Goal: Transaction & Acquisition: Book appointment/travel/reservation

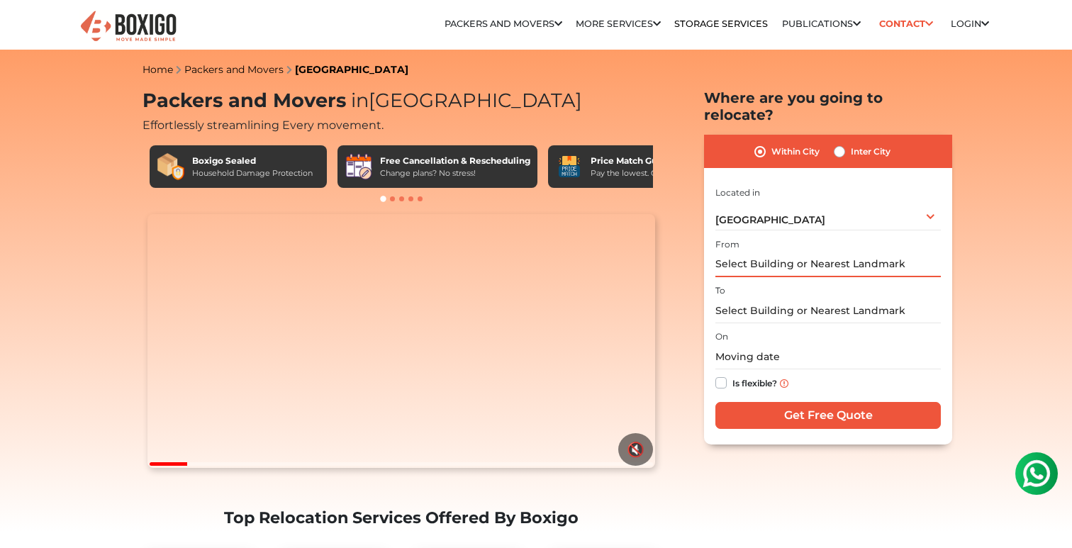
click at [758, 252] on input "text" at bounding box center [827, 264] width 225 height 25
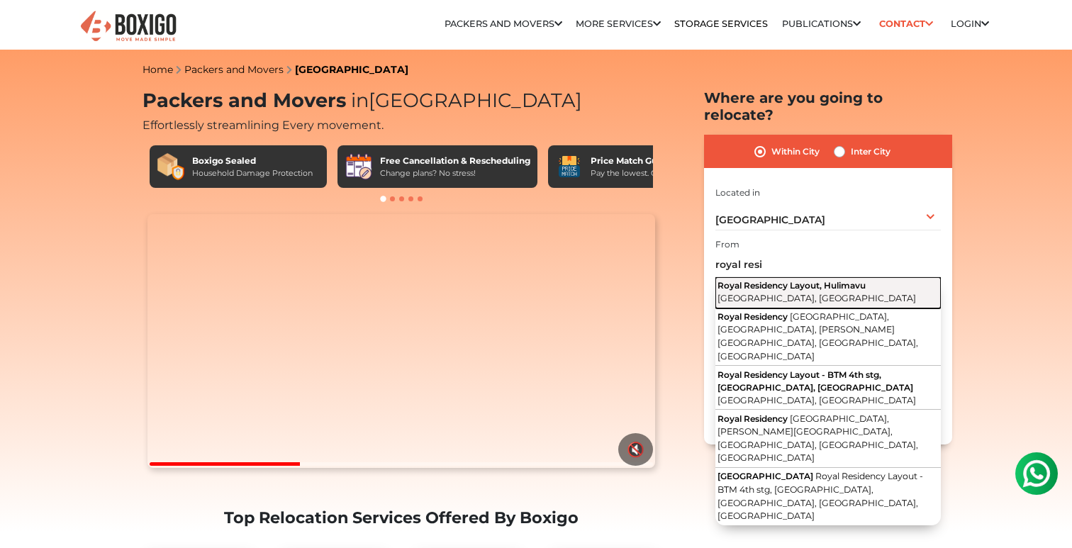
click at [795, 280] on span "Royal Residency Layout, Hulimavu" at bounding box center [791, 285] width 148 height 11
type input "Royal Residency Layout, Hulimavu, Bengaluru, Karnataka"
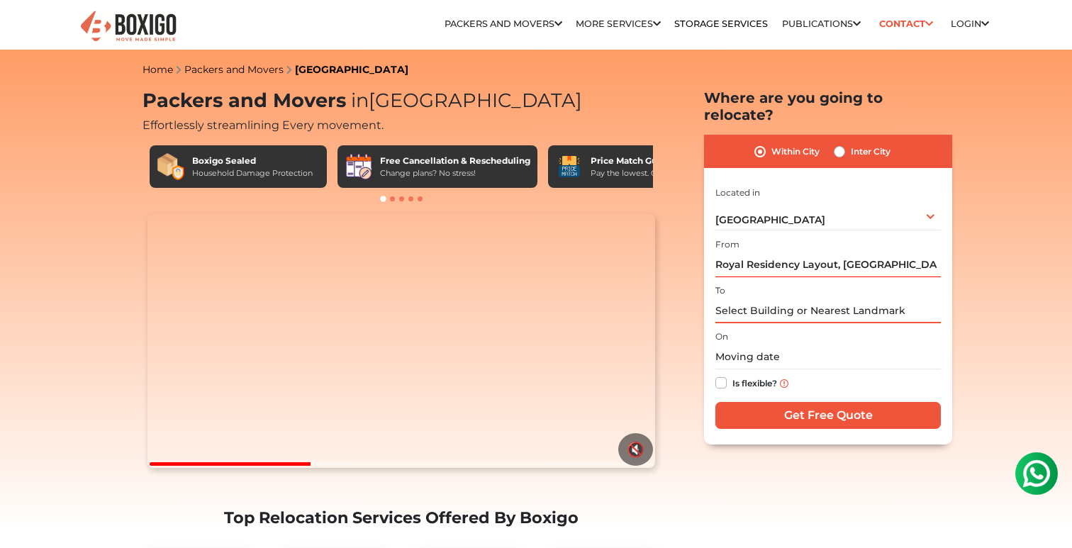
click at [761, 299] on input "text" at bounding box center [827, 310] width 225 height 25
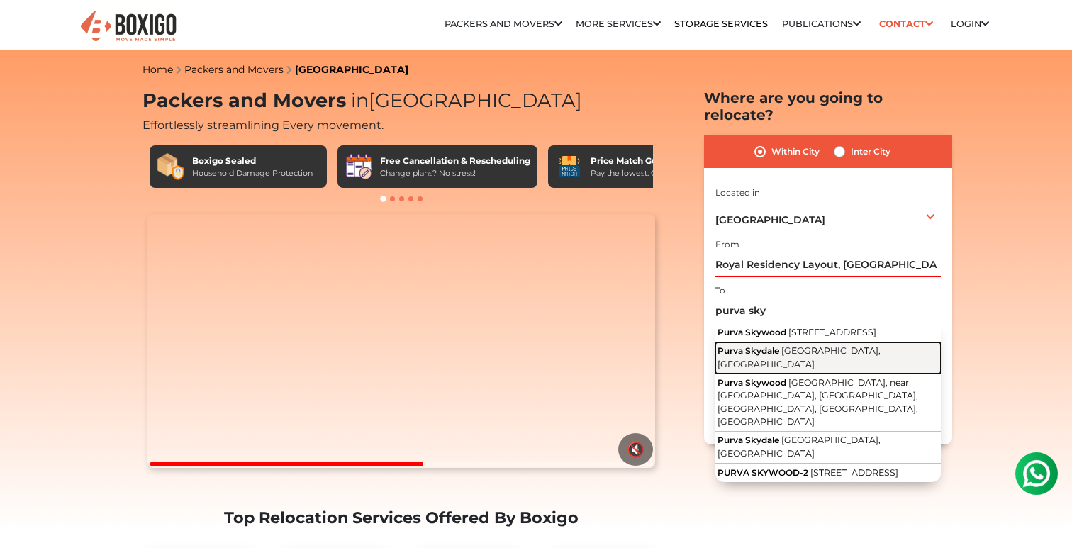
click at [778, 352] on button "Purva Skydale Silver County Road, Haralur, Karnataka" at bounding box center [827, 358] width 225 height 32
type input "Purva Skydale, Silver County Road, Haralur, Karnataka"
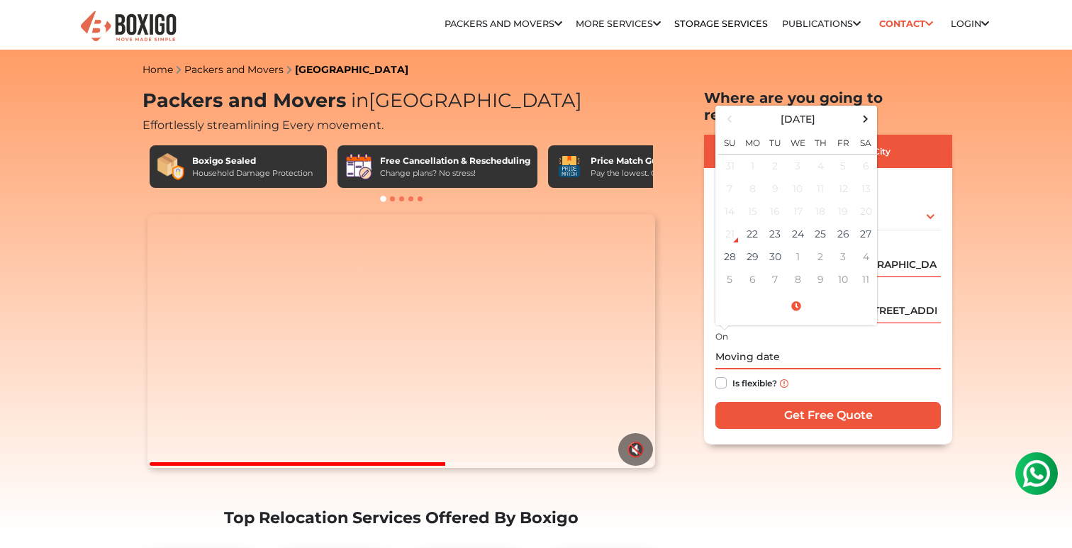
click at [768, 345] on input "text" at bounding box center [827, 357] width 225 height 25
click at [867, 109] on span at bounding box center [865, 118] width 19 height 19
click at [825, 155] on td "2" at bounding box center [820, 166] width 23 height 23
type input "10/02/2025 12:00 AM"
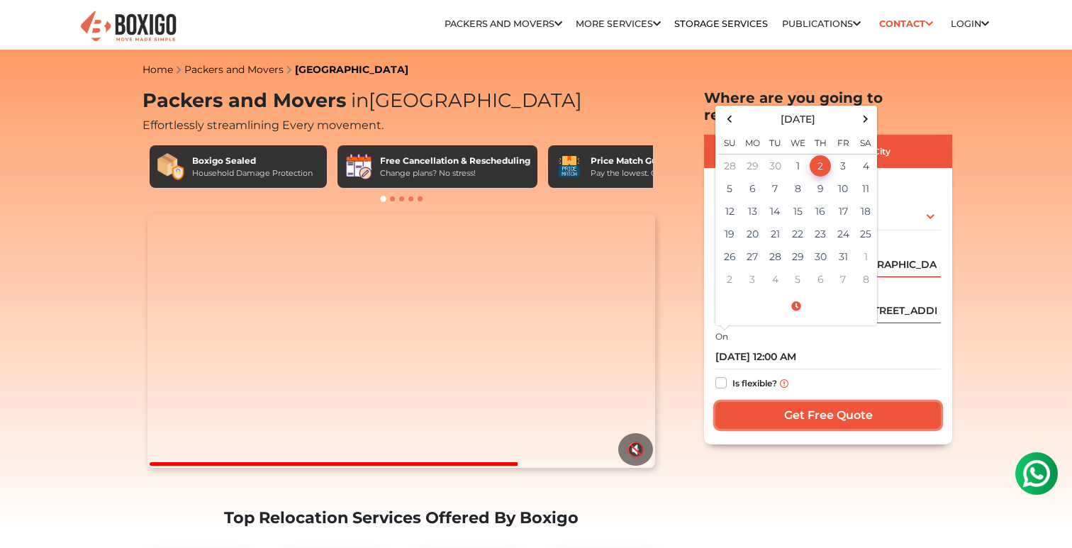
click at [815, 402] on input "Get Free Quote" at bounding box center [827, 415] width 225 height 27
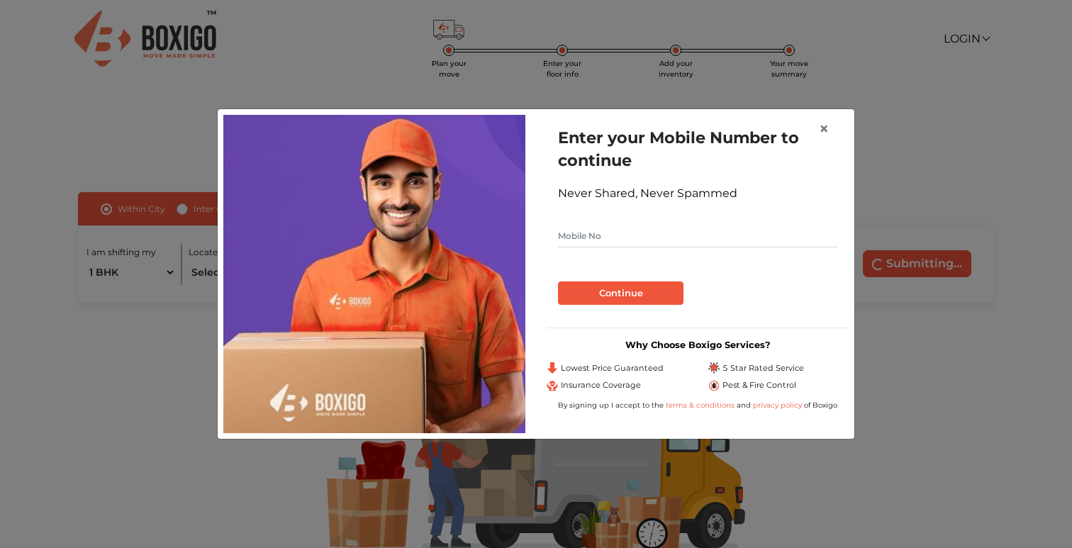
click at [574, 243] on input "text" at bounding box center [697, 236] width 279 height 23
type input "9810440729"
click at [619, 292] on button "Continue" at bounding box center [620, 293] width 125 height 24
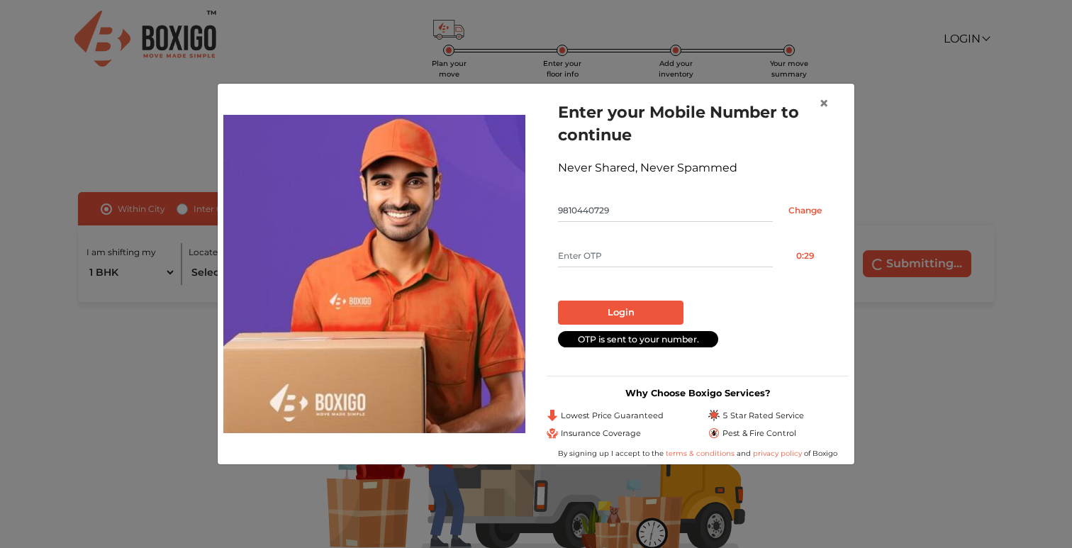
click at [607, 254] on input "text" at bounding box center [665, 256] width 215 height 23
paste input "7938"
type input "7938"
click at [627, 313] on button "Login" at bounding box center [620, 313] width 125 height 24
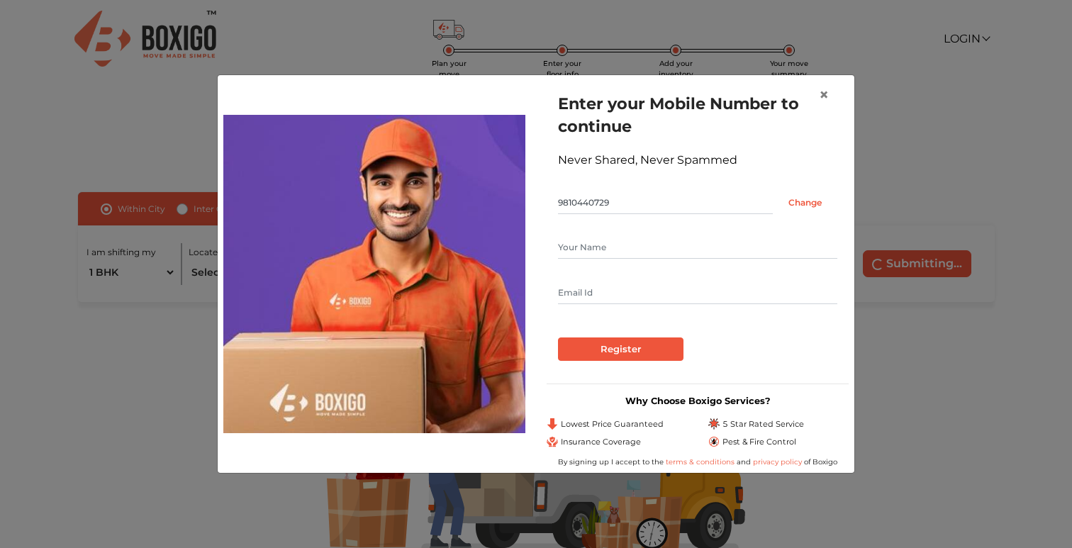
click at [605, 239] on input "text" at bounding box center [697, 247] width 279 height 23
type input "[PERSON_NAME]"
type input "[EMAIL_ADDRESS][DOMAIN_NAME]"
click at [632, 357] on input "Register" at bounding box center [620, 349] width 125 height 24
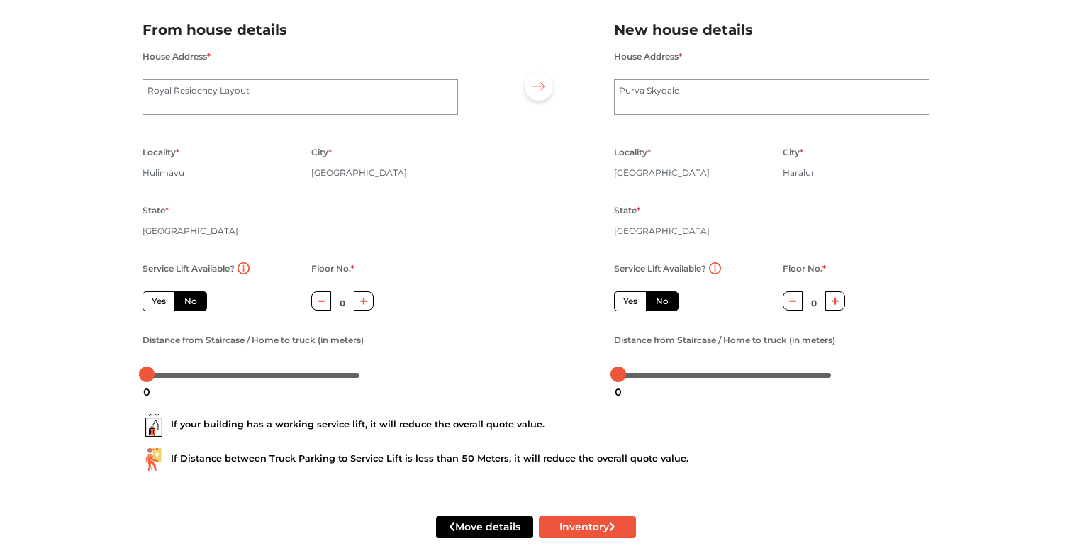
scroll to position [126, 0]
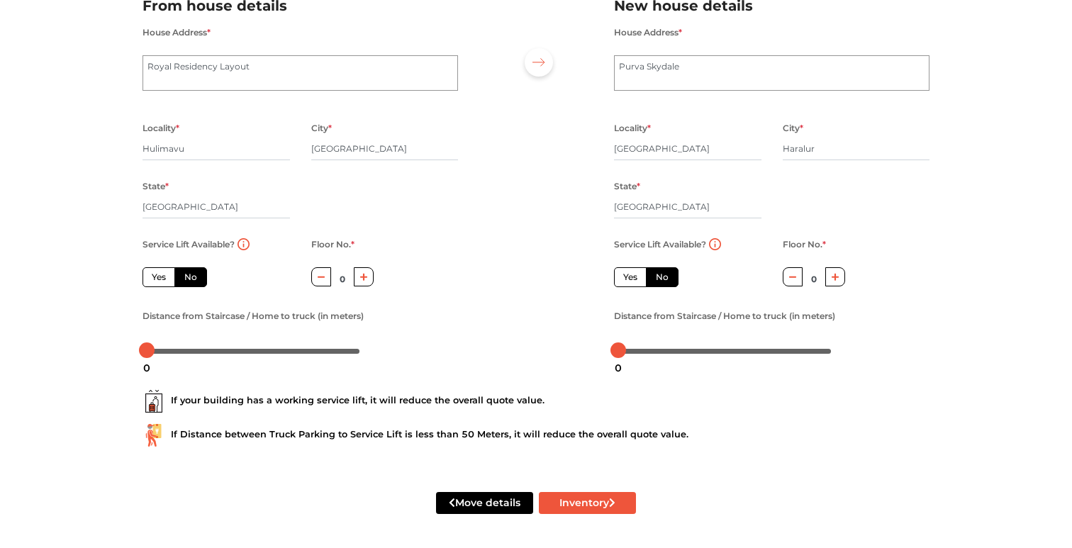
click at [157, 275] on label "Yes" at bounding box center [158, 277] width 33 height 20
click at [157, 275] on input "Yes" at bounding box center [156, 275] width 9 height 9
radio input "true"
drag, startPoint x: 145, startPoint y: 352, endPoint x: 167, endPoint y: 353, distance: 22.7
click at [167, 356] on div "10" at bounding box center [168, 368] width 26 height 24
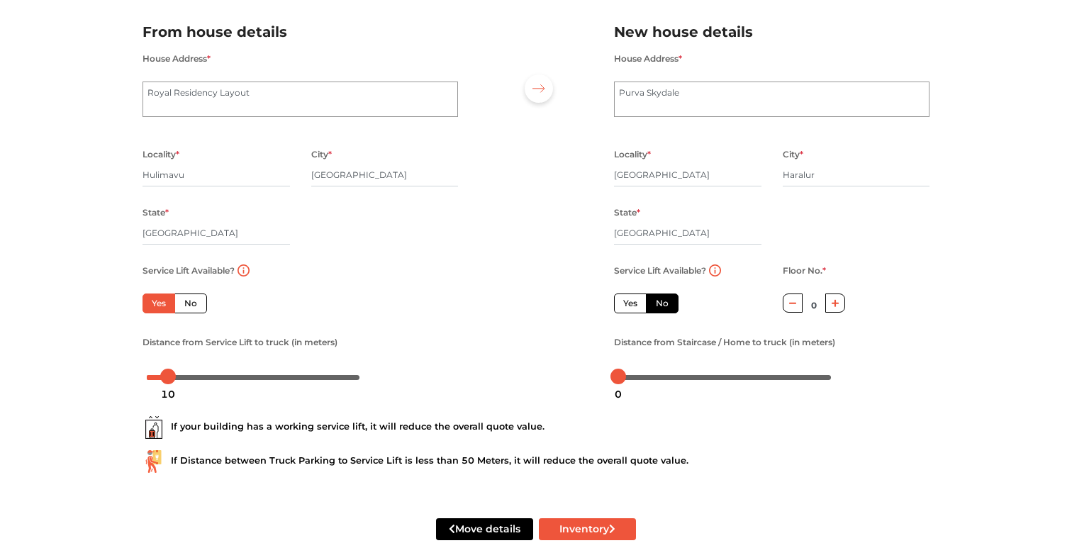
scroll to position [99, 0]
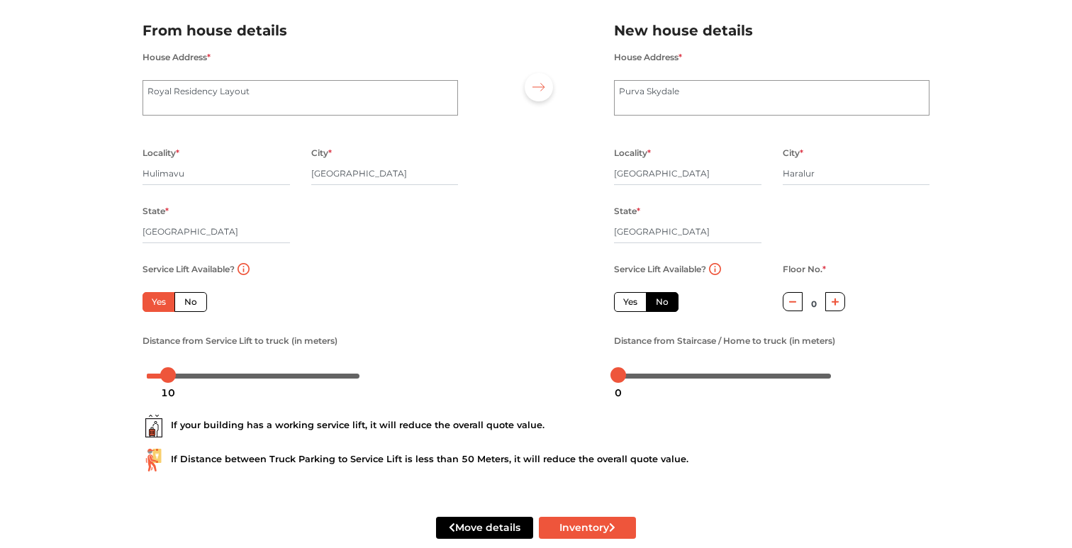
click at [184, 305] on label "No" at bounding box center [190, 302] width 33 height 20
click at [184, 305] on input "No" at bounding box center [188, 300] width 9 height 9
radio input "true"
click at [362, 301] on icon "button" at bounding box center [364, 302] width 8 height 9
type input "1"
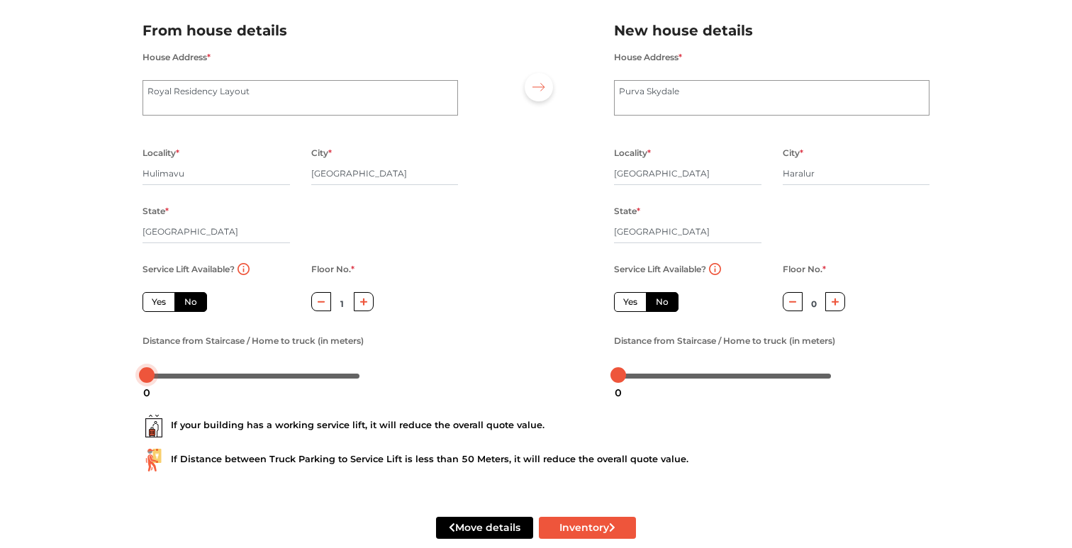
drag, startPoint x: 167, startPoint y: 379, endPoint x: 104, endPoint y: 379, distance: 62.4
click at [104, 379] on div "Plan your move Enter your floor info Add your inventory Your move summary My Mo…" at bounding box center [536, 236] width 1072 height 671
click at [91, 362] on div "Plan your move Enter your floor info Add your inventory Your move summary My Mo…" at bounding box center [536, 236] width 1072 height 671
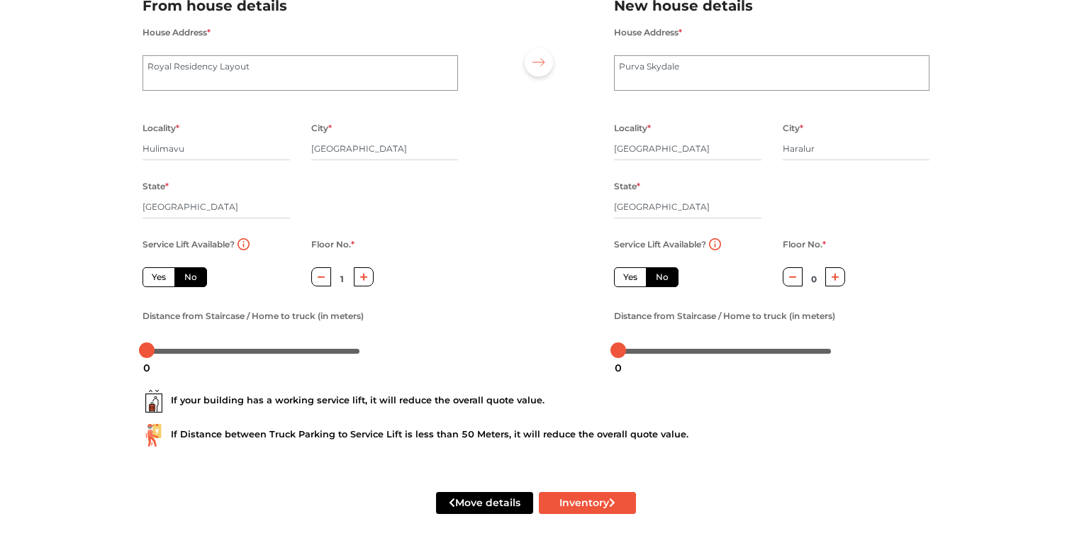
click at [631, 270] on label "Yes" at bounding box center [630, 277] width 33 height 20
click at [631, 271] on input "Yes" at bounding box center [627, 275] width 9 height 9
radio input "true"
radio input "false"
click at [645, 349] on div at bounding box center [724, 350] width 213 height 9
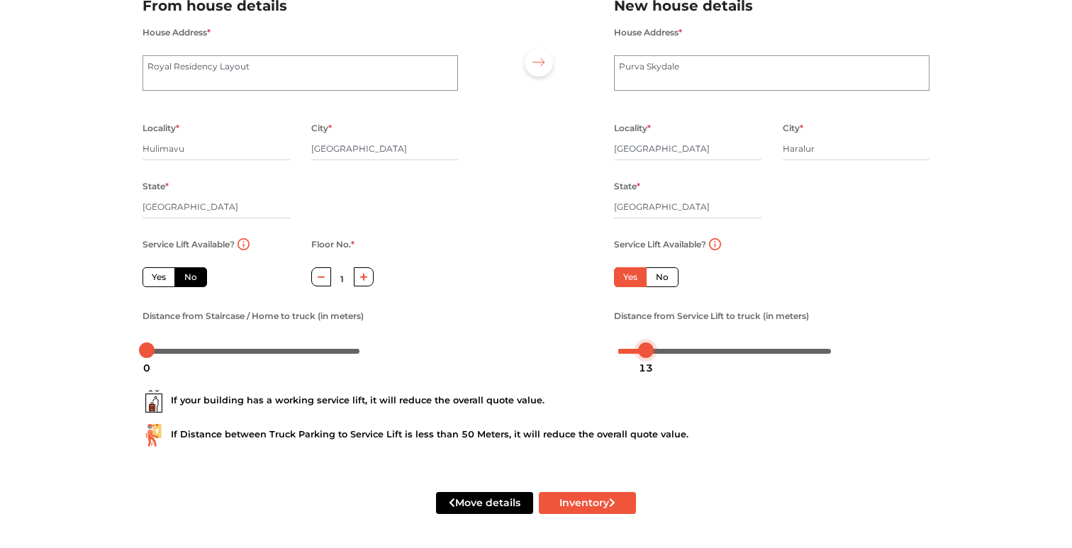
click at [637, 356] on div "13" at bounding box center [646, 368] width 26 height 24
click at [642, 350] on div at bounding box center [637, 350] width 16 height 16
click at [580, 501] on button "Inventory" at bounding box center [587, 503] width 97 height 22
radio input "true"
